Goal: Task Accomplishment & Management: Manage account settings

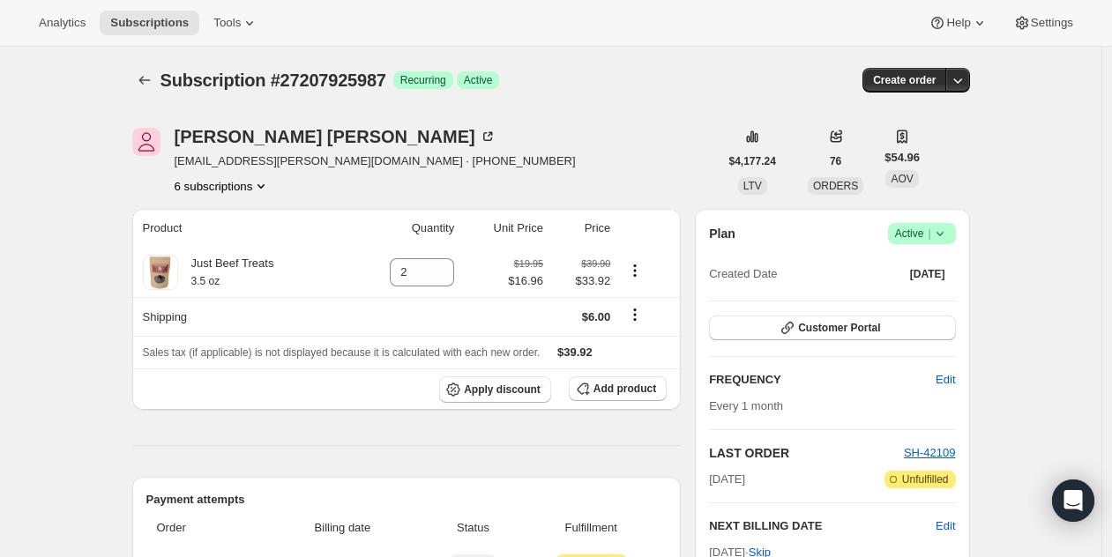
click at [266, 183] on icon "Product actions" at bounding box center [261, 186] width 18 height 18
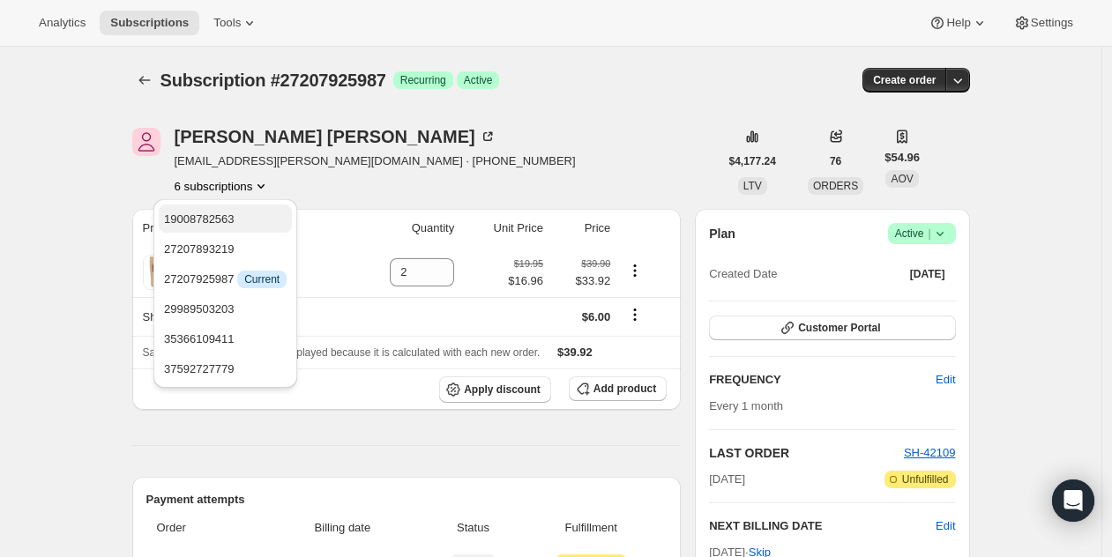
click at [210, 223] on span "19008782563" at bounding box center [199, 219] width 71 height 13
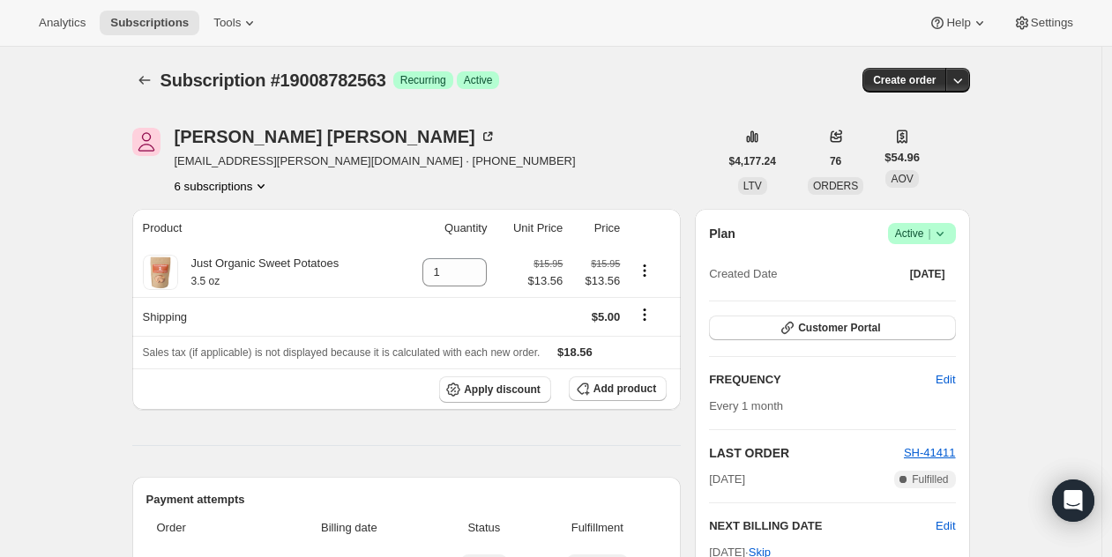
click at [267, 183] on icon "Product actions" at bounding box center [261, 186] width 18 height 18
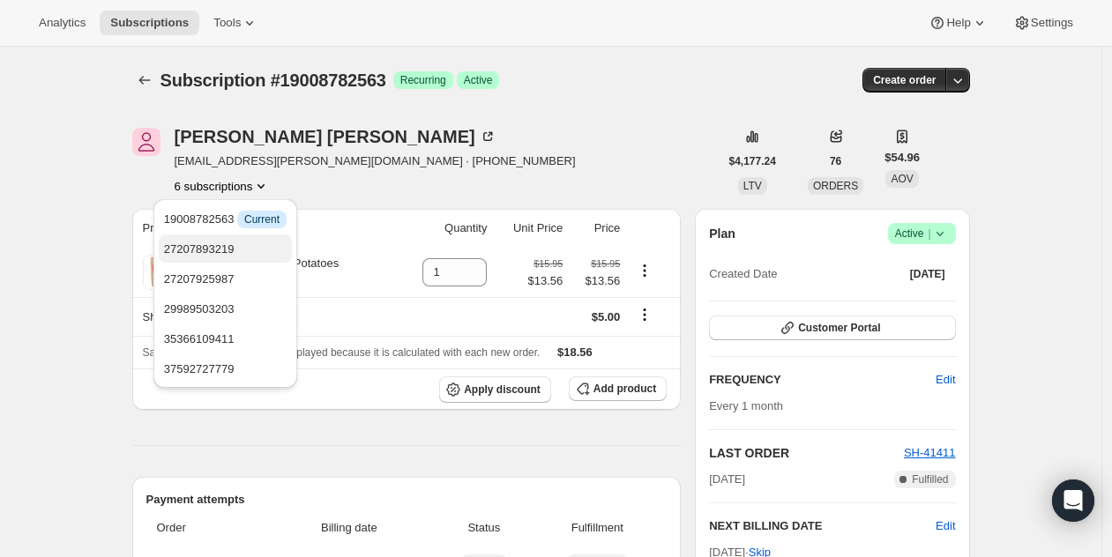
click at [240, 238] on button "27207893219" at bounding box center [225, 249] width 133 height 28
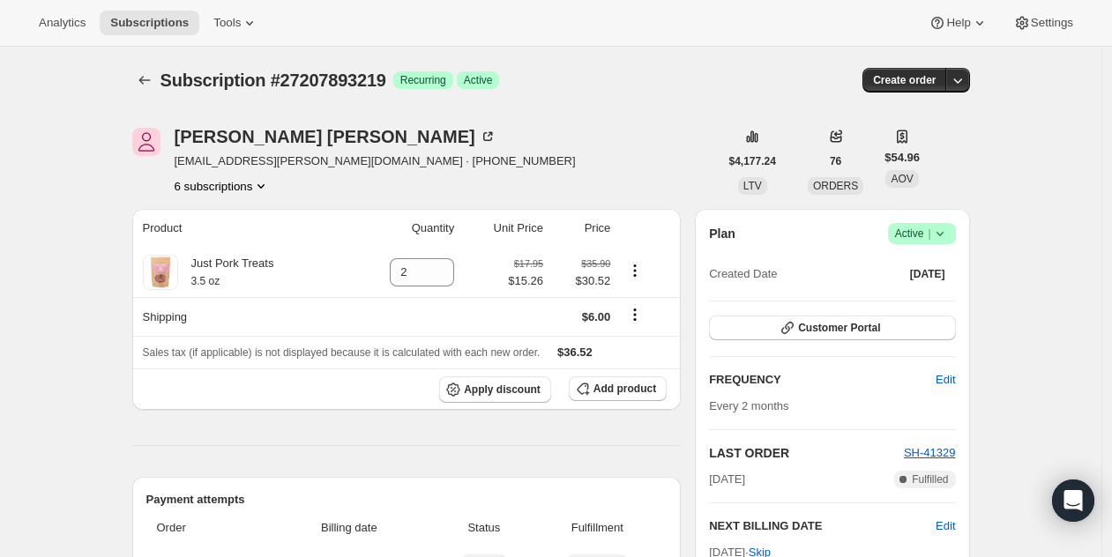
click at [261, 188] on button "6 subscriptions" at bounding box center [223, 186] width 96 height 18
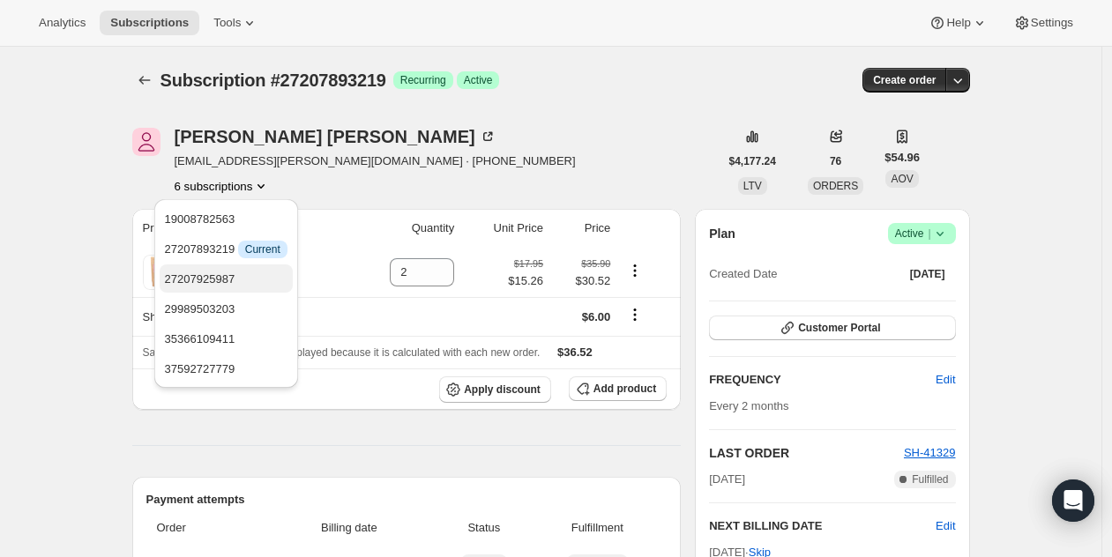
click at [236, 273] on span "27207925987" at bounding box center [200, 279] width 71 height 13
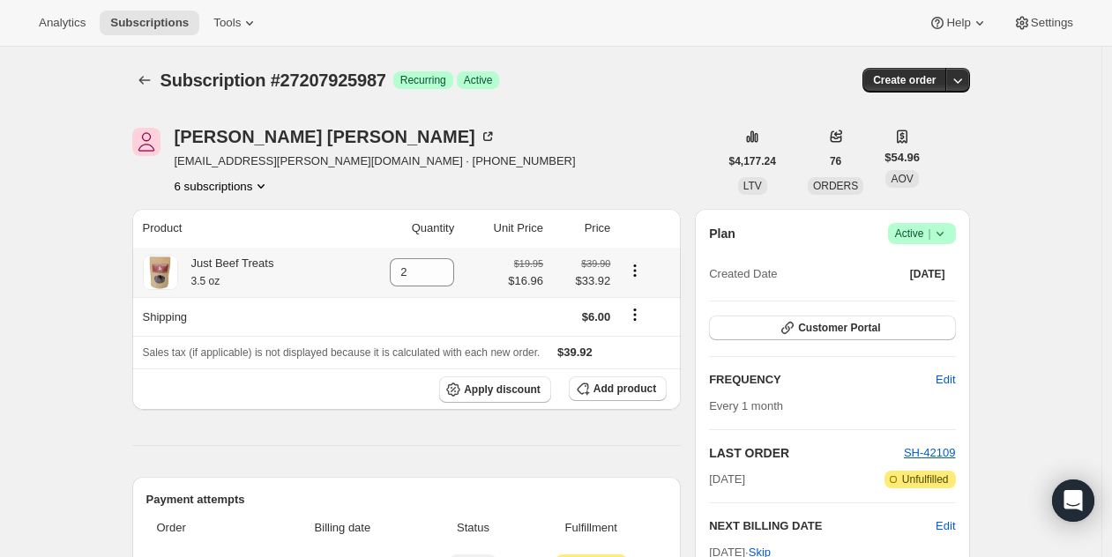
click at [238, 273] on div "Just Beef Treats 3.5 oz" at bounding box center [226, 272] width 96 height 35
click at [229, 188] on button "6 subscriptions" at bounding box center [223, 186] width 96 height 18
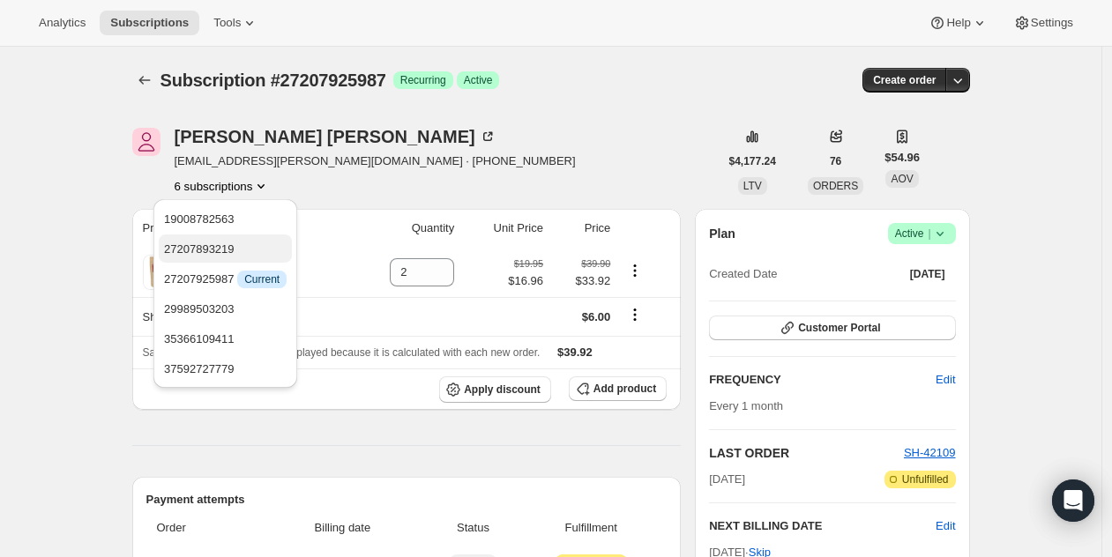
click at [214, 255] on span "27207893219" at bounding box center [199, 249] width 71 height 13
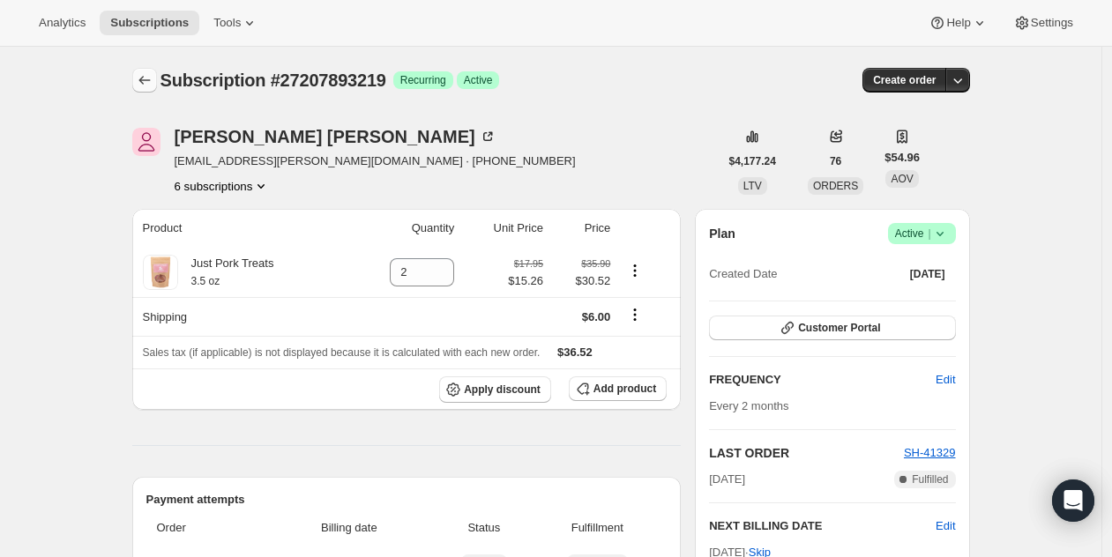
click at [145, 84] on icon "Subscriptions" at bounding box center [145, 80] width 18 height 18
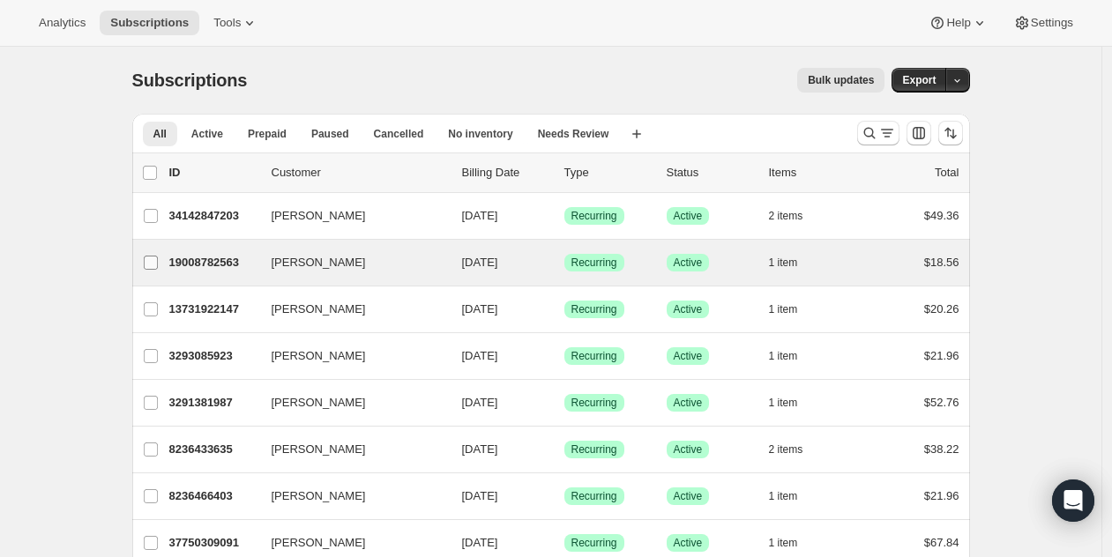
click at [161, 254] on label "Juliana McLaughlin" at bounding box center [150, 263] width 37 height 46
click at [158, 256] on input "Juliana McLaughlin" at bounding box center [151, 263] width 14 height 14
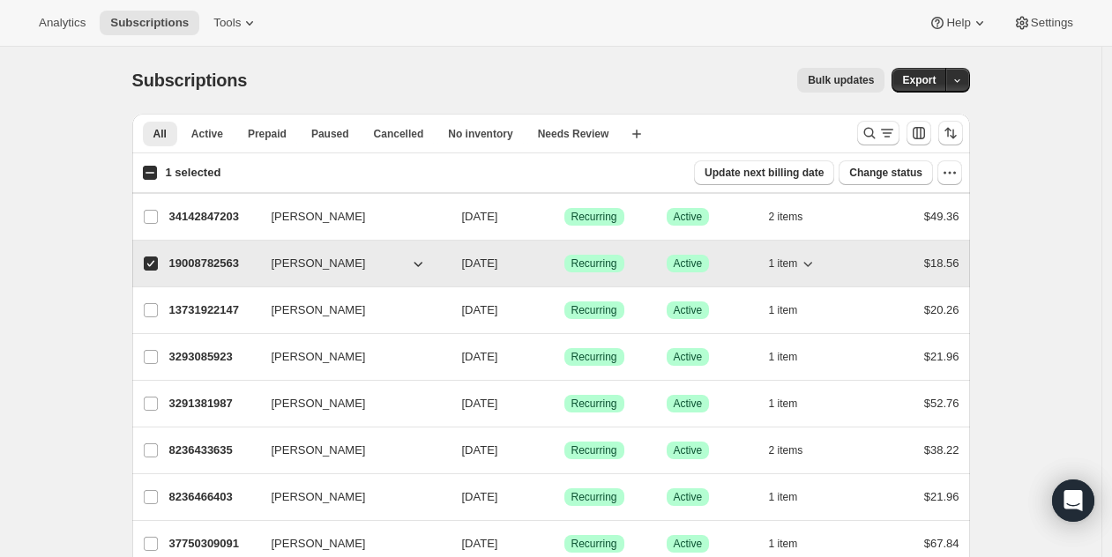
click at [219, 260] on p "19008782563" at bounding box center [213, 264] width 88 height 18
checkbox input "false"
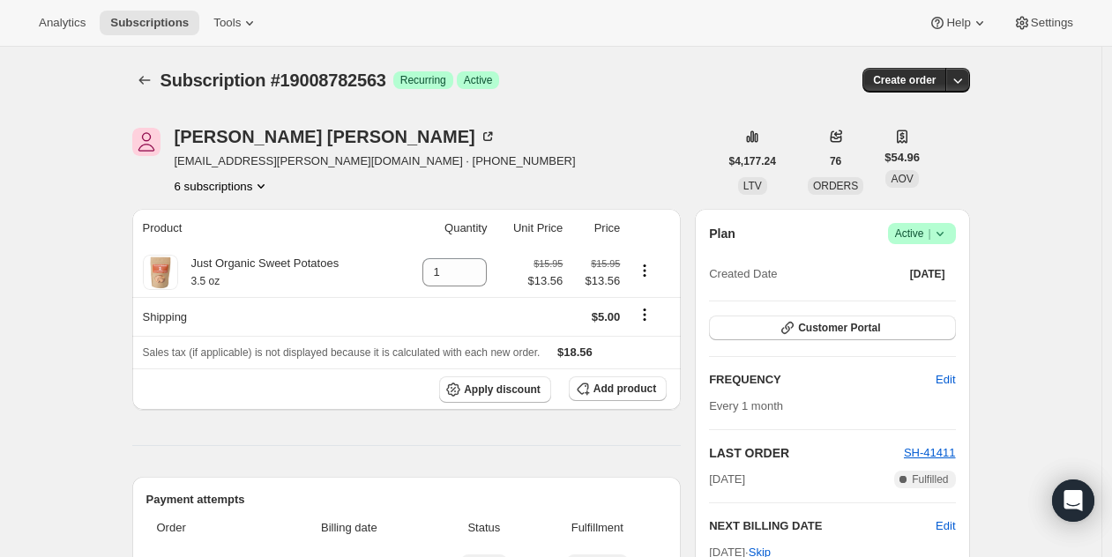
click at [240, 191] on button "6 subscriptions" at bounding box center [223, 186] width 96 height 18
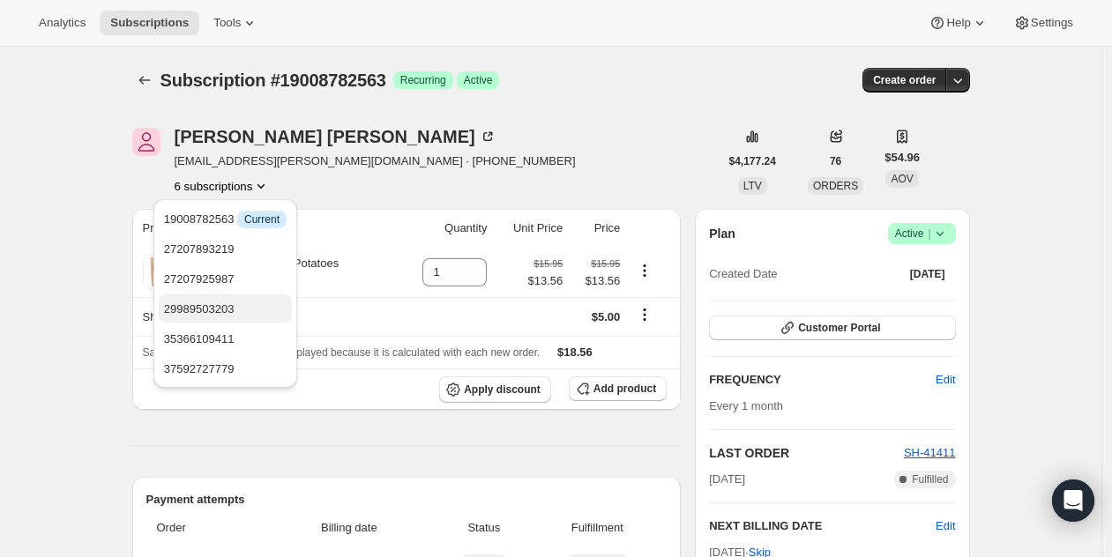
click at [238, 296] on button "29989503203" at bounding box center [225, 309] width 133 height 28
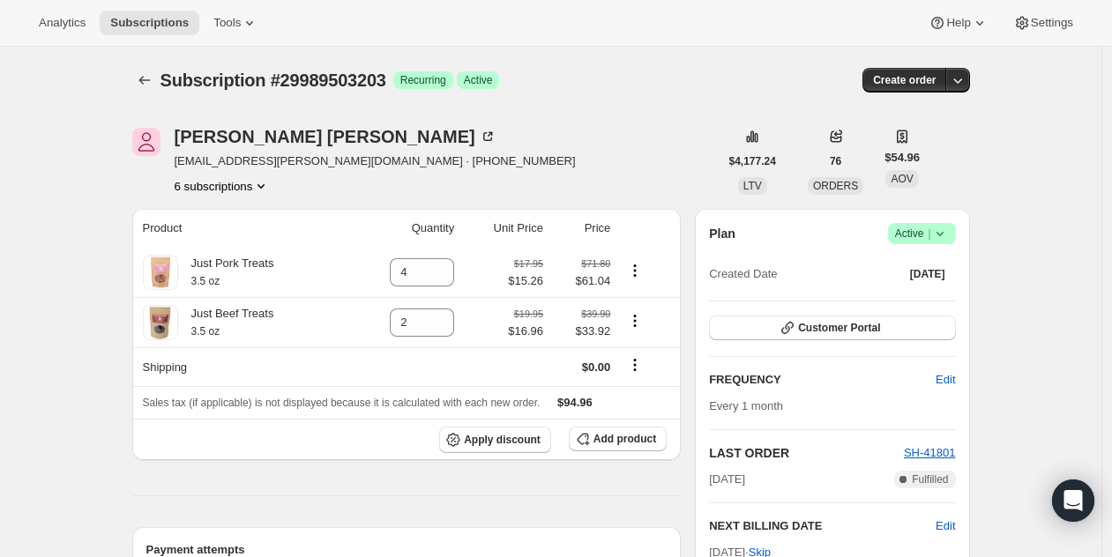
click at [234, 184] on button "6 subscriptions" at bounding box center [223, 186] width 96 height 18
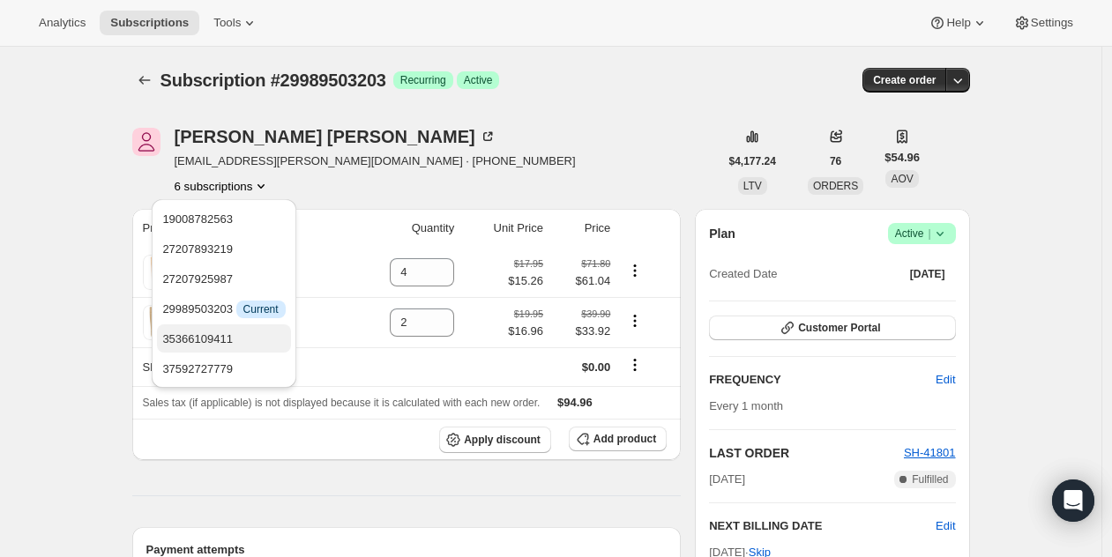
click at [228, 326] on button "35366109411" at bounding box center [223, 339] width 133 height 28
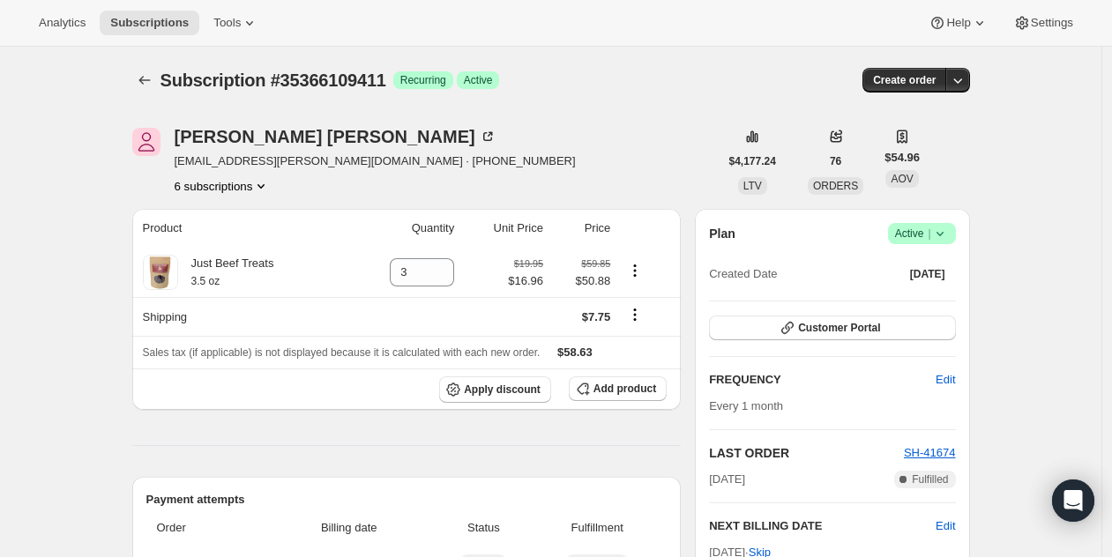
click at [221, 191] on button "6 subscriptions" at bounding box center [223, 186] width 96 height 18
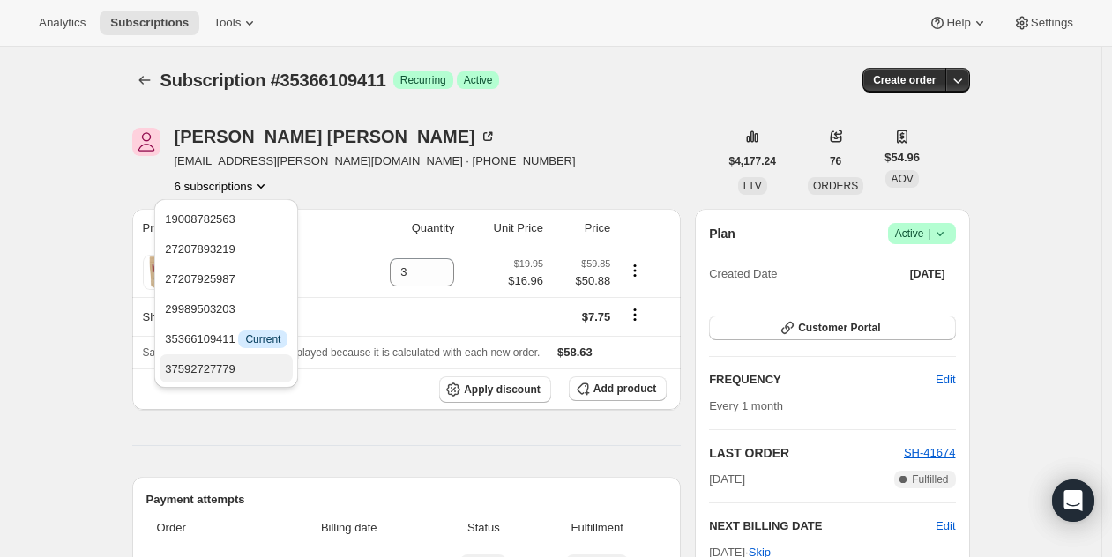
click at [236, 361] on span "37592727779" at bounding box center [226, 370] width 123 height 18
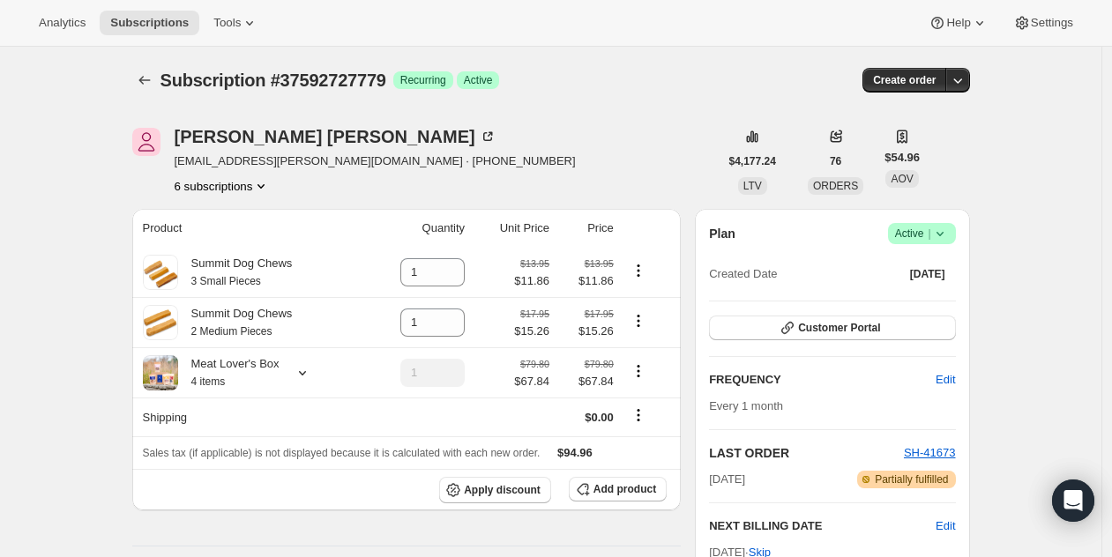
click at [544, 77] on div "Subscription #37592727779 Success Recurring Success Active" at bounding box center [416, 80] width 511 height 25
